Goal: Task Accomplishment & Management: Use online tool/utility

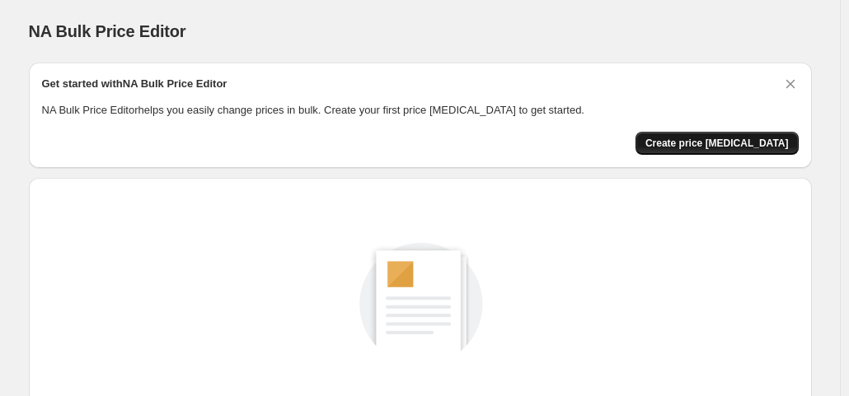
click at [742, 146] on span "Create price [MEDICAL_DATA]" at bounding box center [716, 143] width 143 height 13
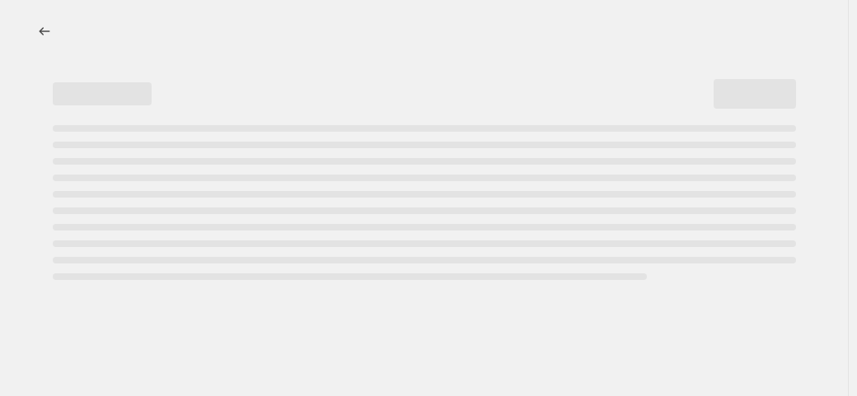
select select "percentage"
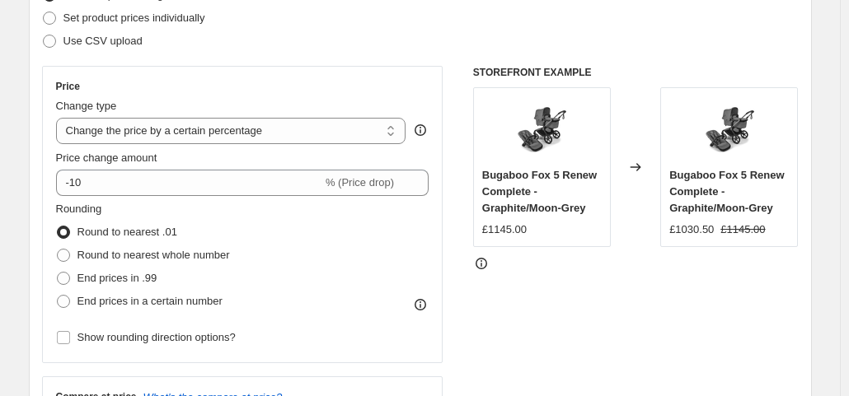
scroll to position [208, 0]
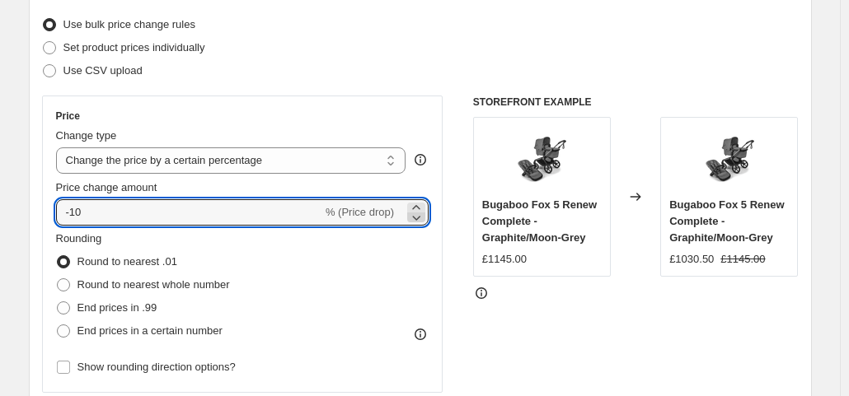
click at [417, 218] on icon at bounding box center [416, 217] width 16 height 16
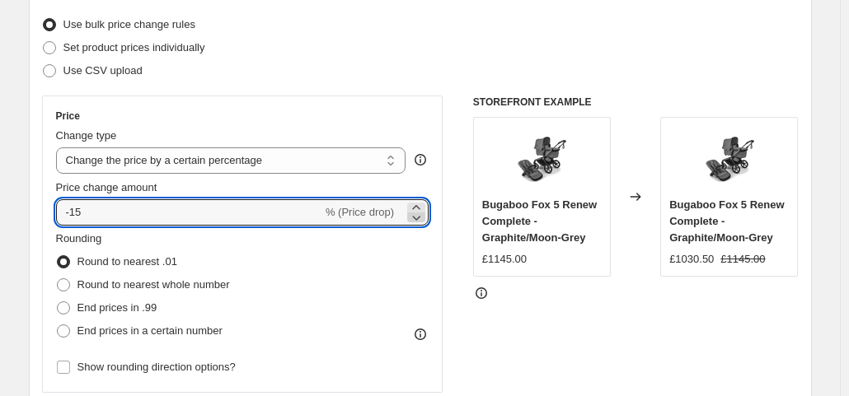
click at [417, 218] on icon at bounding box center [416, 217] width 16 height 16
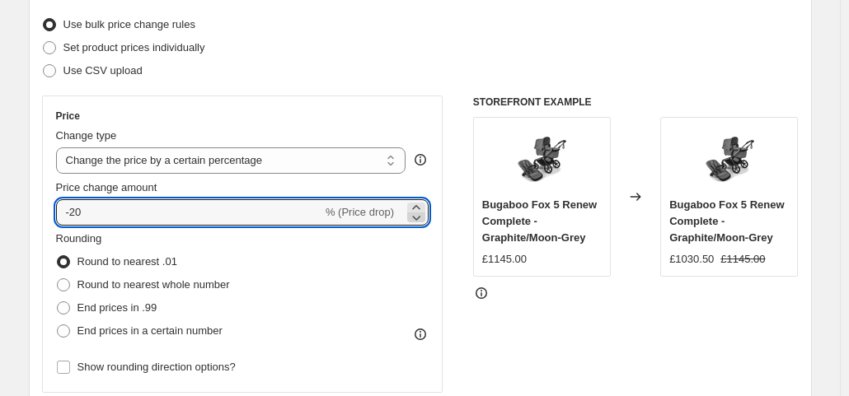
click at [417, 218] on icon at bounding box center [416, 217] width 16 height 16
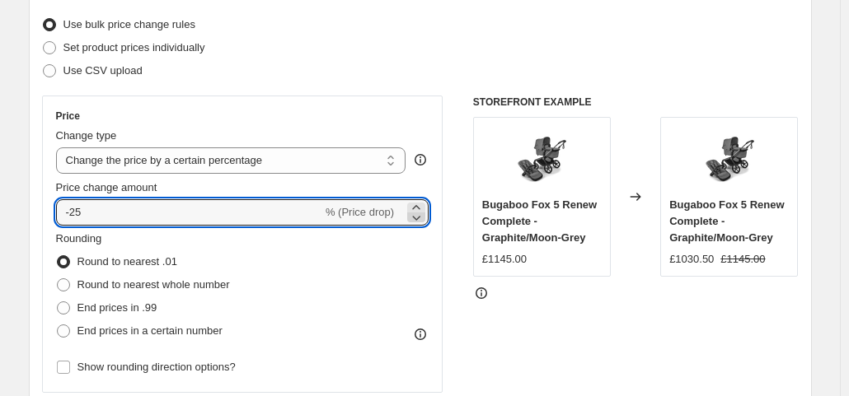
click at [417, 218] on icon at bounding box center [416, 217] width 16 height 16
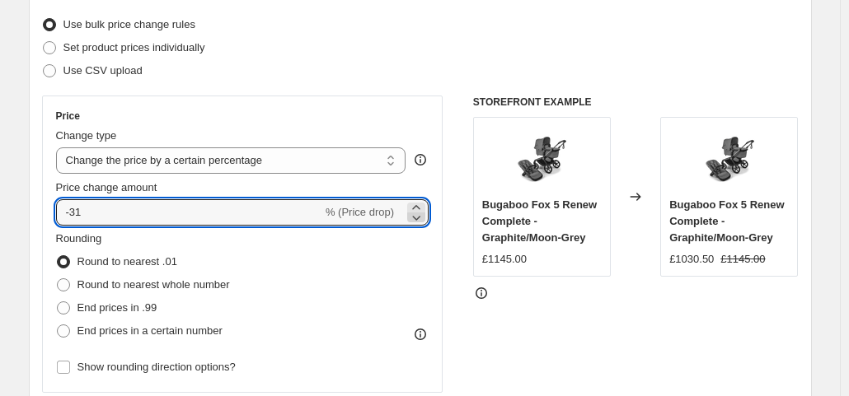
click at [417, 218] on icon at bounding box center [416, 217] width 16 height 16
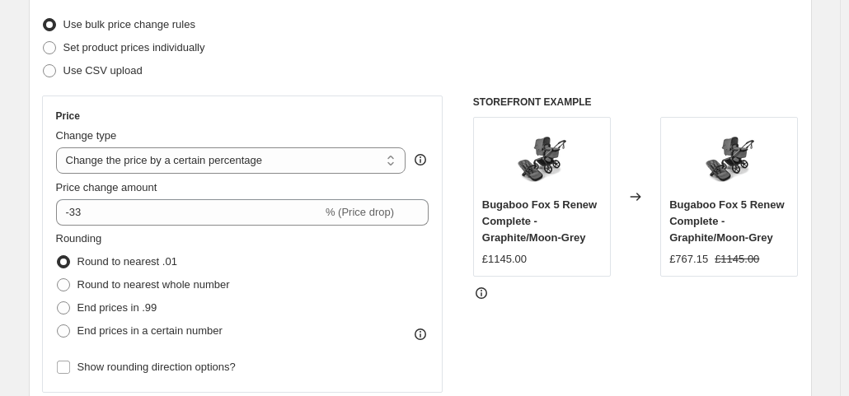
click at [504, 332] on div "STOREFRONT EXAMPLE Bugaboo Fox 5 Renew Complete - Graphite/Moon-Grey £1145.00 C…" at bounding box center [635, 298] width 325 height 404
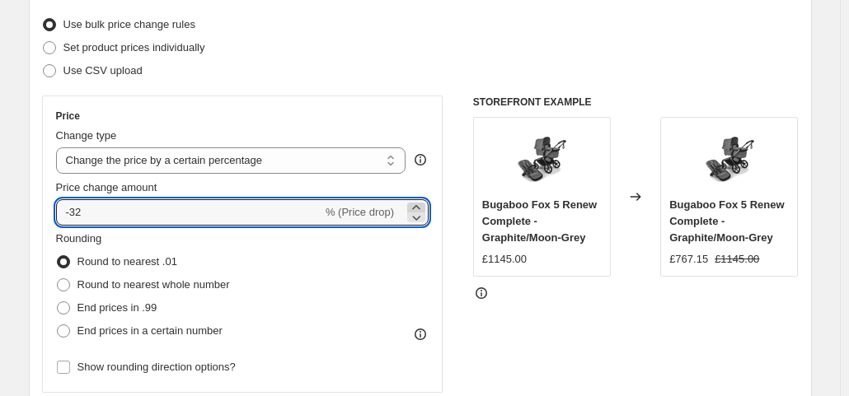
click at [419, 207] on icon at bounding box center [415, 207] width 7 height 4
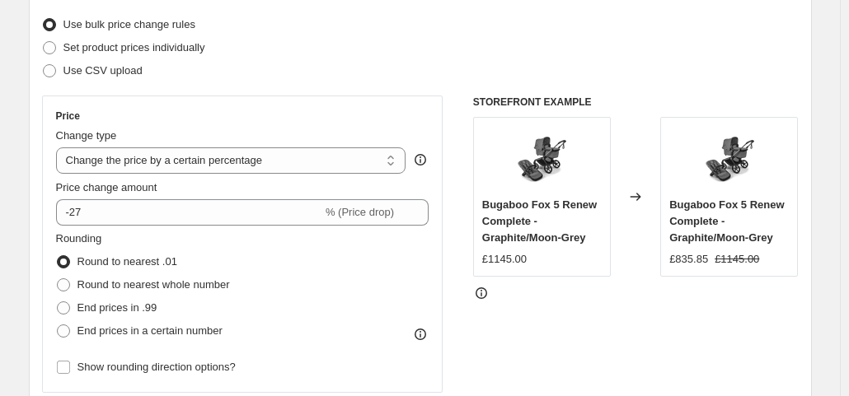
click at [513, 334] on div "STOREFRONT EXAMPLE Bugaboo Fox 5 Renew Complete - Graphite/Moon-Grey £1145.00 C…" at bounding box center [635, 298] width 325 height 404
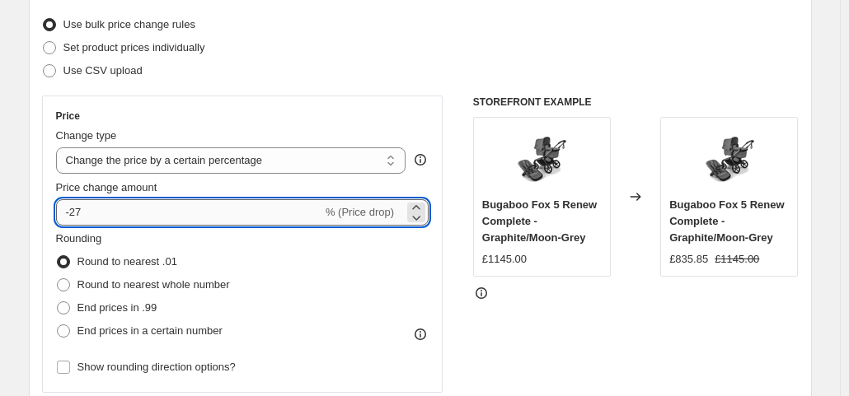
click at [243, 212] on input "-27" at bounding box center [189, 212] width 266 height 26
type input "-28"
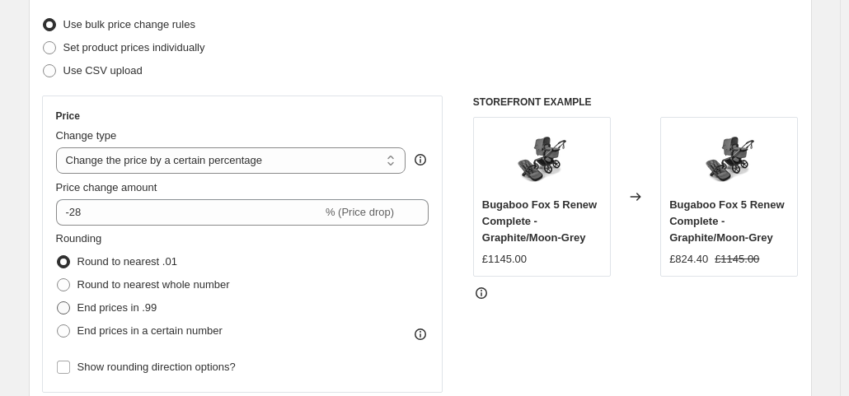
click at [124, 305] on span "End prices in .99" at bounding box center [117, 308] width 80 height 12
click at [58, 302] on input "End prices in .99" at bounding box center [57, 302] width 1 height 1
radio input "true"
click at [514, 345] on div "STOREFRONT EXAMPLE Bugaboo Fox 5 Renew Complete - Graphite/Moon-Grey £1145.00 C…" at bounding box center [635, 298] width 325 height 404
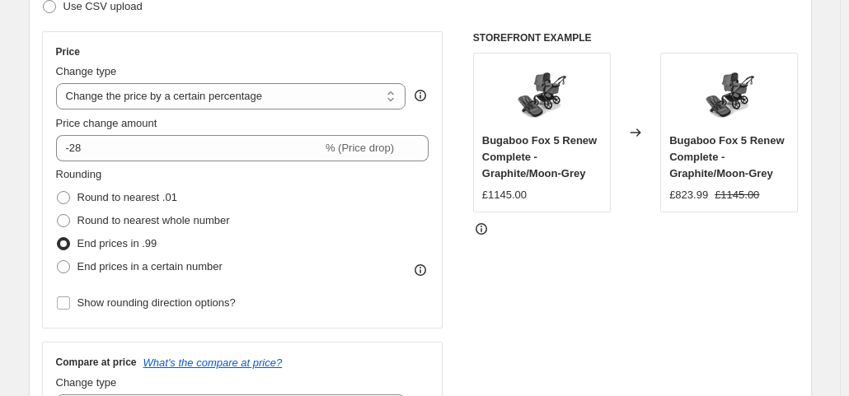
scroll to position [272, 0]
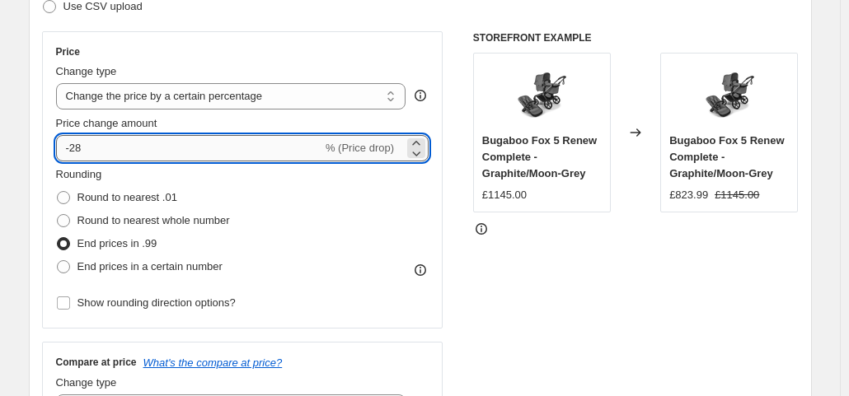
click at [252, 154] on input "-28" at bounding box center [189, 148] width 266 height 26
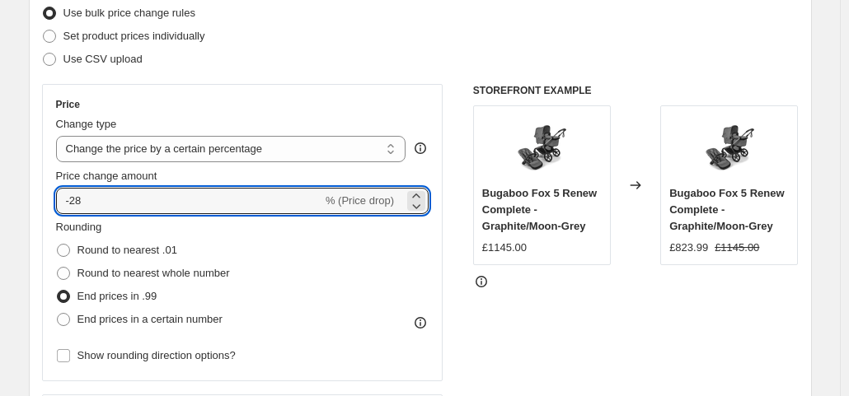
scroll to position [193, 0]
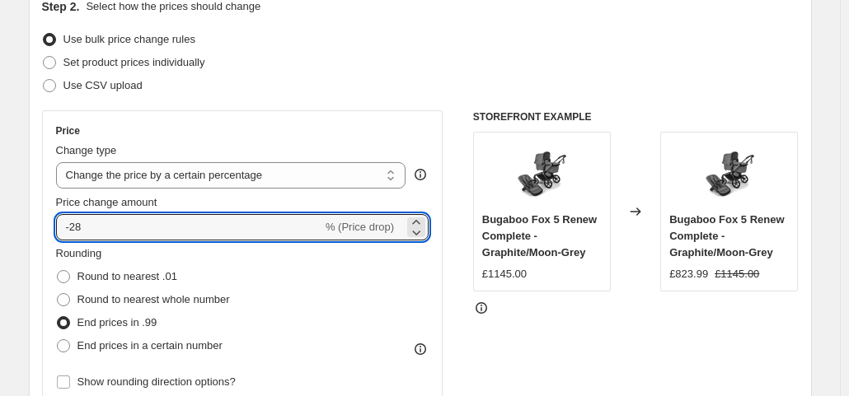
type input "-2"
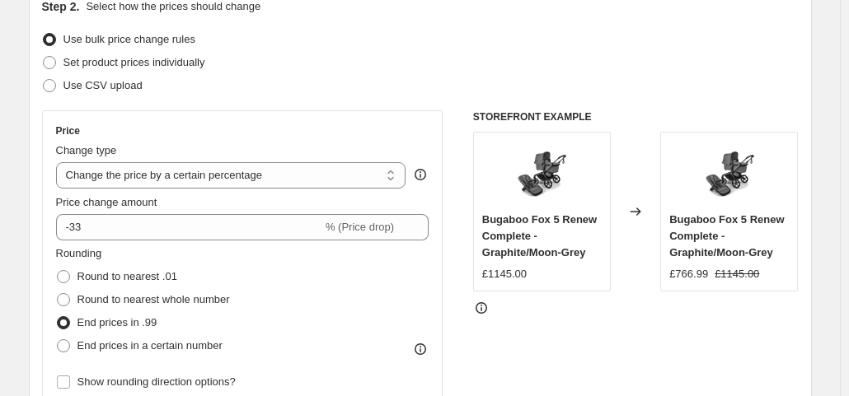
click at [458, 154] on div "Price Change type Change the price to a certain amount Change the price by a ce…" at bounding box center [420, 312] width 756 height 404
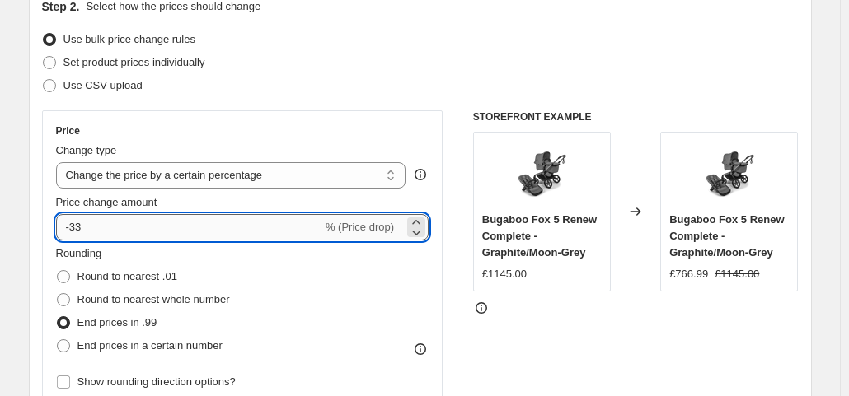
click at [95, 220] on input "-33" at bounding box center [189, 227] width 266 height 26
type input "-31"
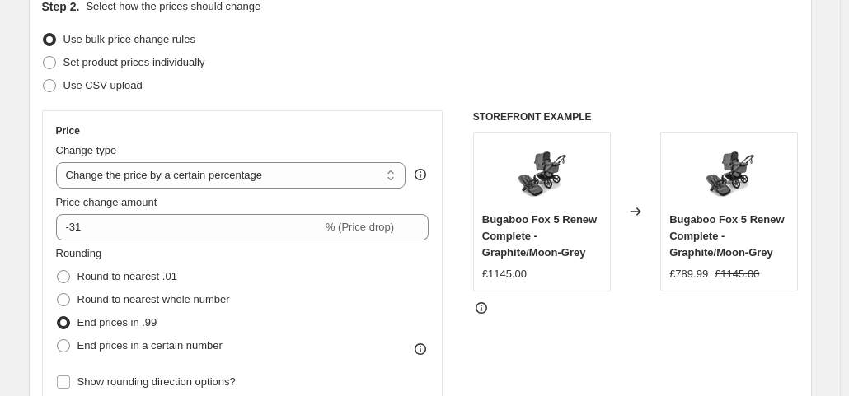
click at [533, 340] on div "STOREFRONT EXAMPLE Bugaboo Fox 5 Renew Complete - Graphite/Moon-Grey £1145.00 C…" at bounding box center [635, 312] width 325 height 404
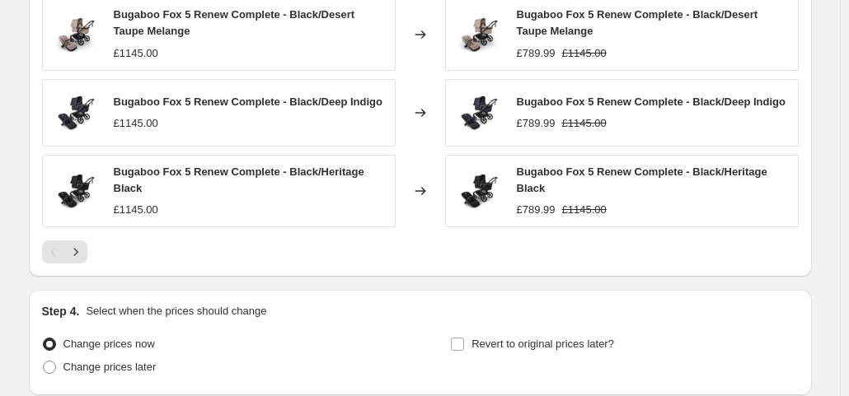
scroll to position [1262, 0]
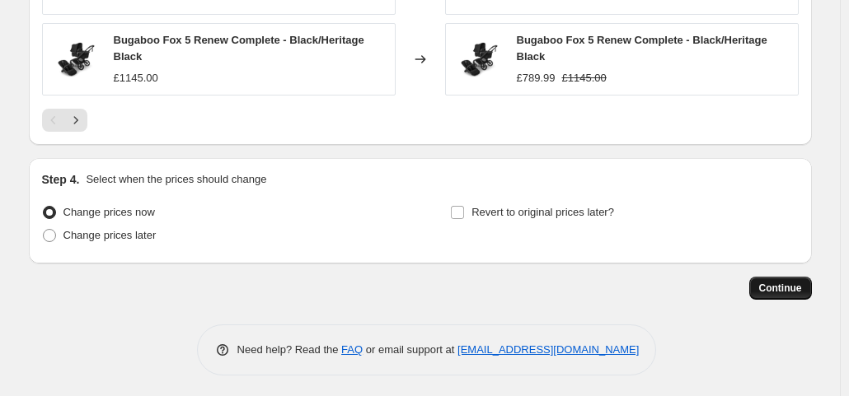
click at [771, 288] on span "Continue" at bounding box center [780, 288] width 43 height 13
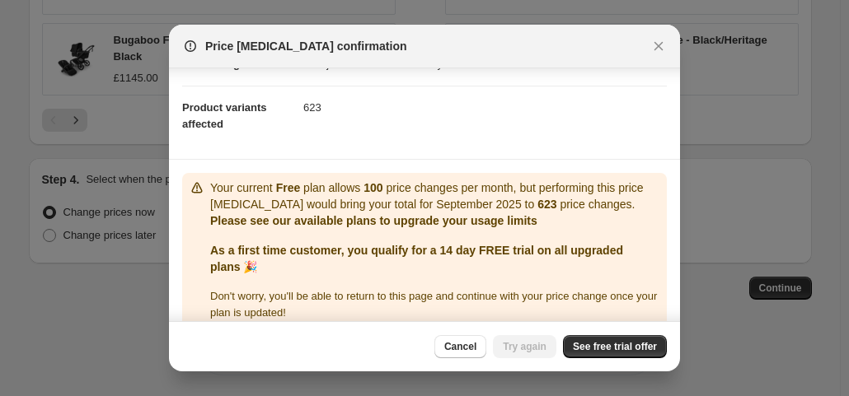
scroll to position [176, 0]
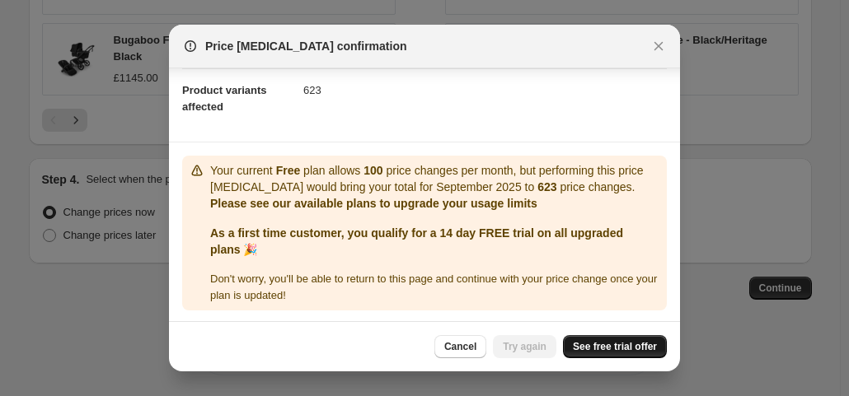
click at [618, 347] on span "See free trial offer" at bounding box center [615, 346] width 84 height 13
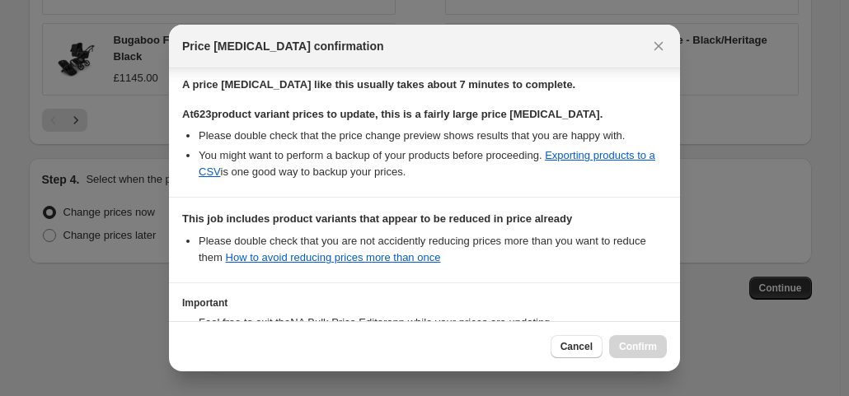
scroll to position [386, 0]
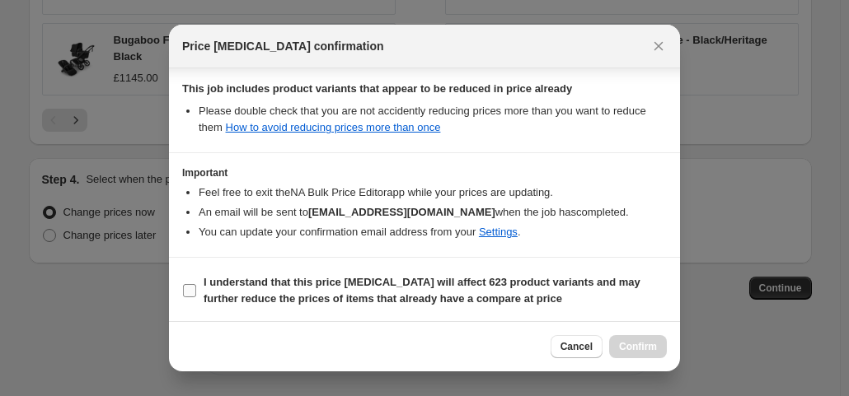
click at [475, 291] on b "I understand that this price change job will affect 623 product variants and ma…" at bounding box center [422, 290] width 437 height 29
click at [196, 291] on input "I understand that this price change job will affect 623 product variants and ma…" at bounding box center [189, 290] width 13 height 13
checkbox input "true"
click at [647, 347] on span "Confirm" at bounding box center [638, 346] width 38 height 13
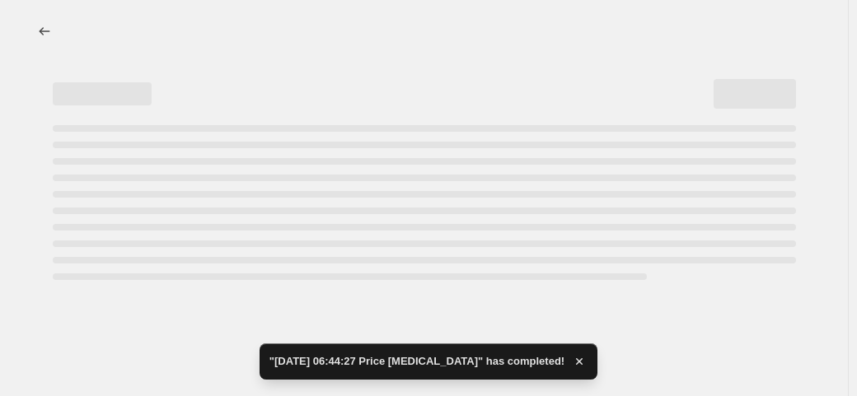
select select "percentage"
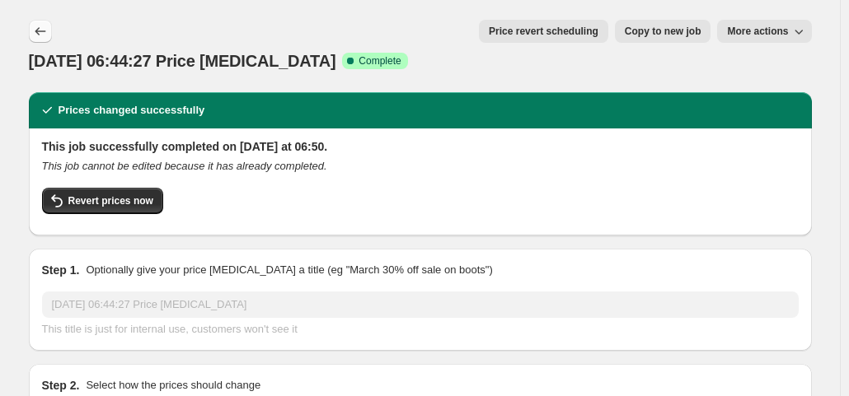
click at [39, 40] on button "Price change jobs" at bounding box center [40, 31] width 23 height 23
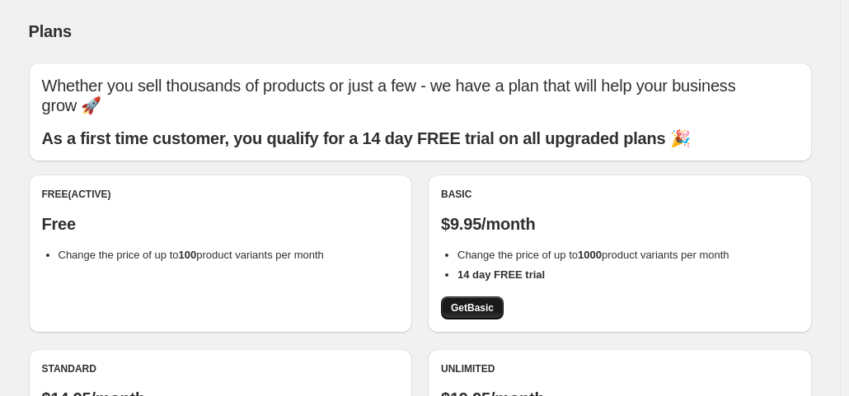
click at [470, 314] on span "Get Basic" at bounding box center [472, 308] width 43 height 13
